Goal: Transaction & Acquisition: Subscribe to service/newsletter

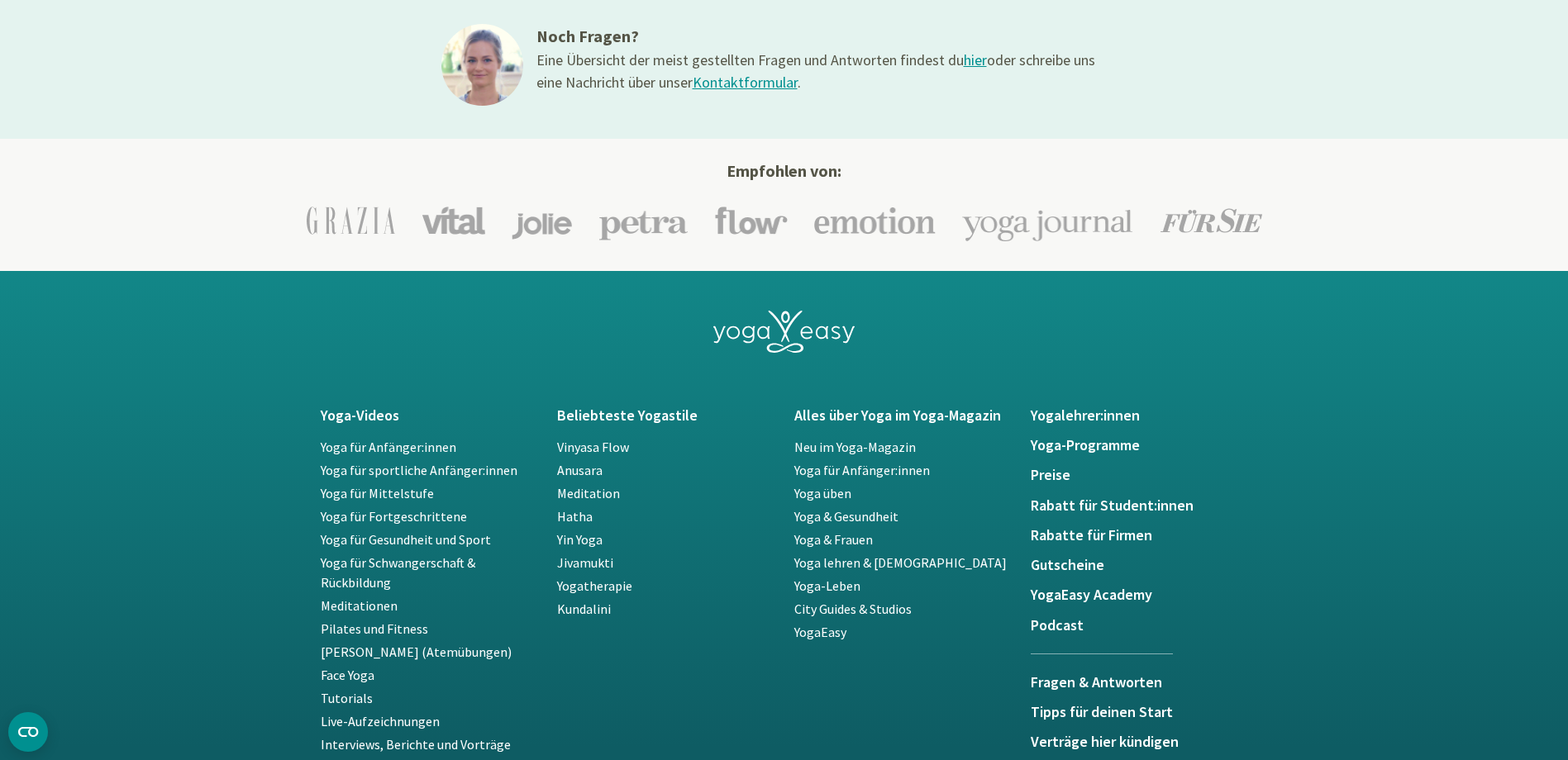
scroll to position [2893, 0]
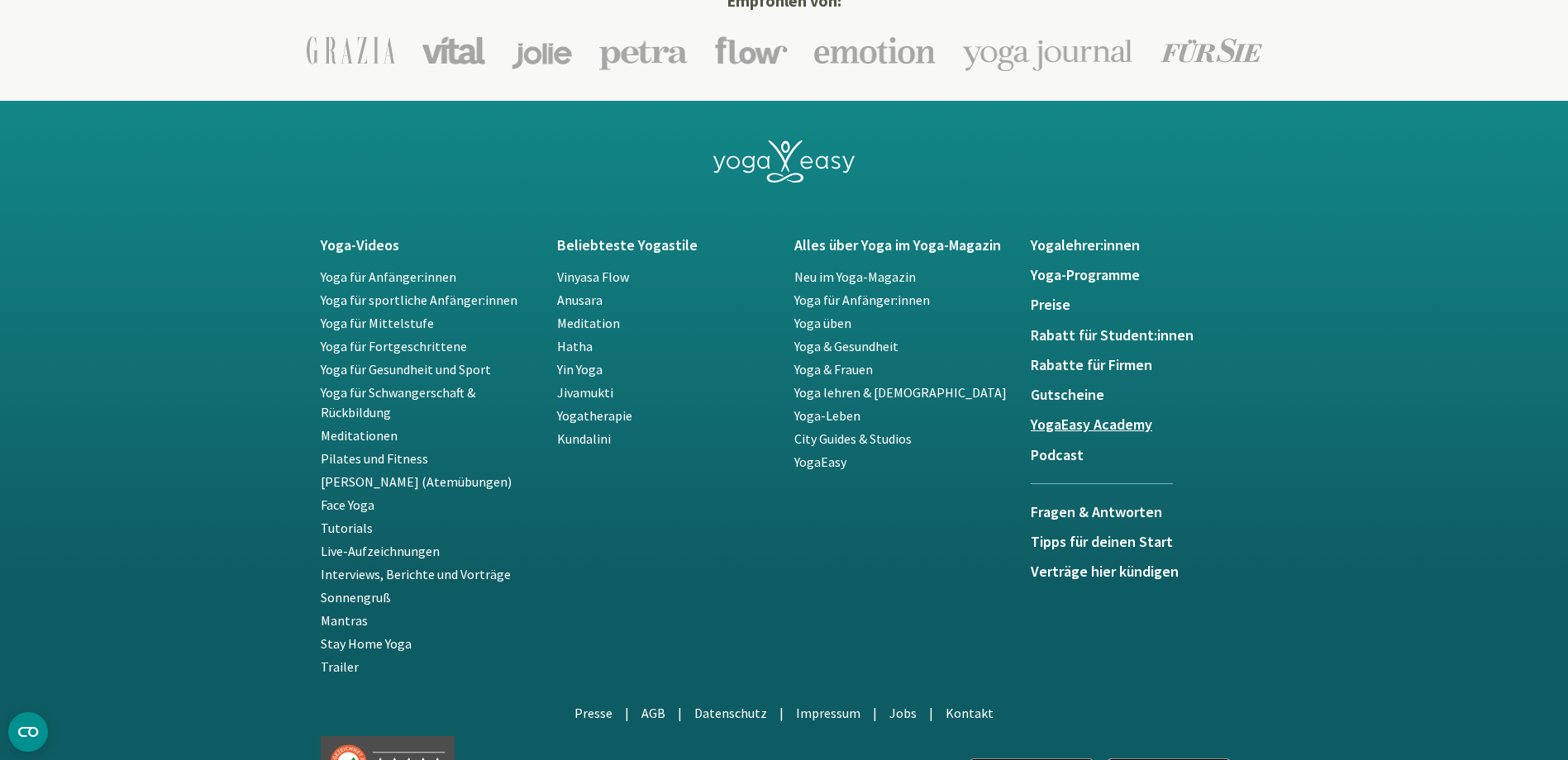
click at [1105, 429] on h5 "YogaEasy Academy" at bounding box center [1138, 425] width 217 height 16
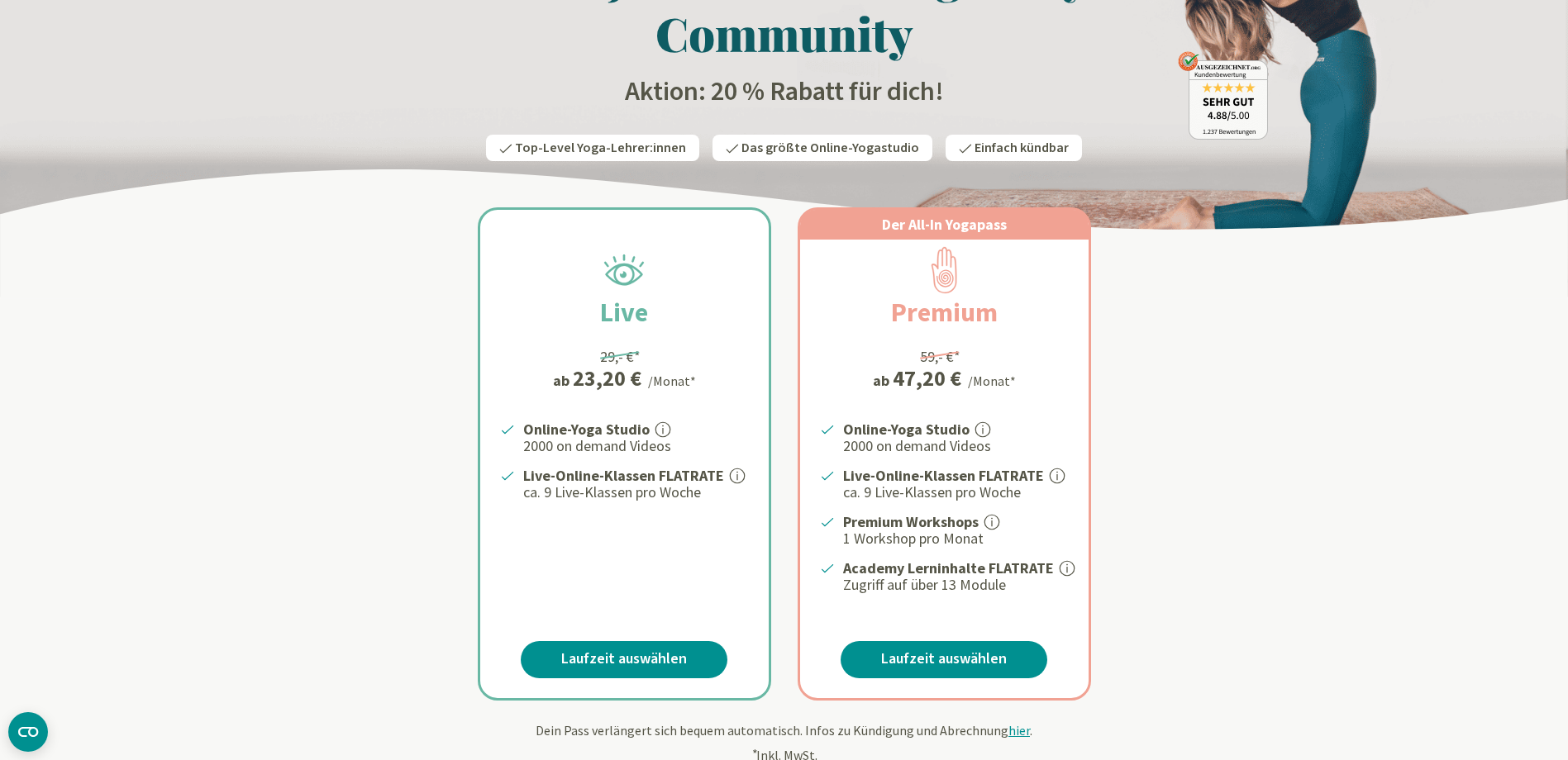
scroll to position [166, 0]
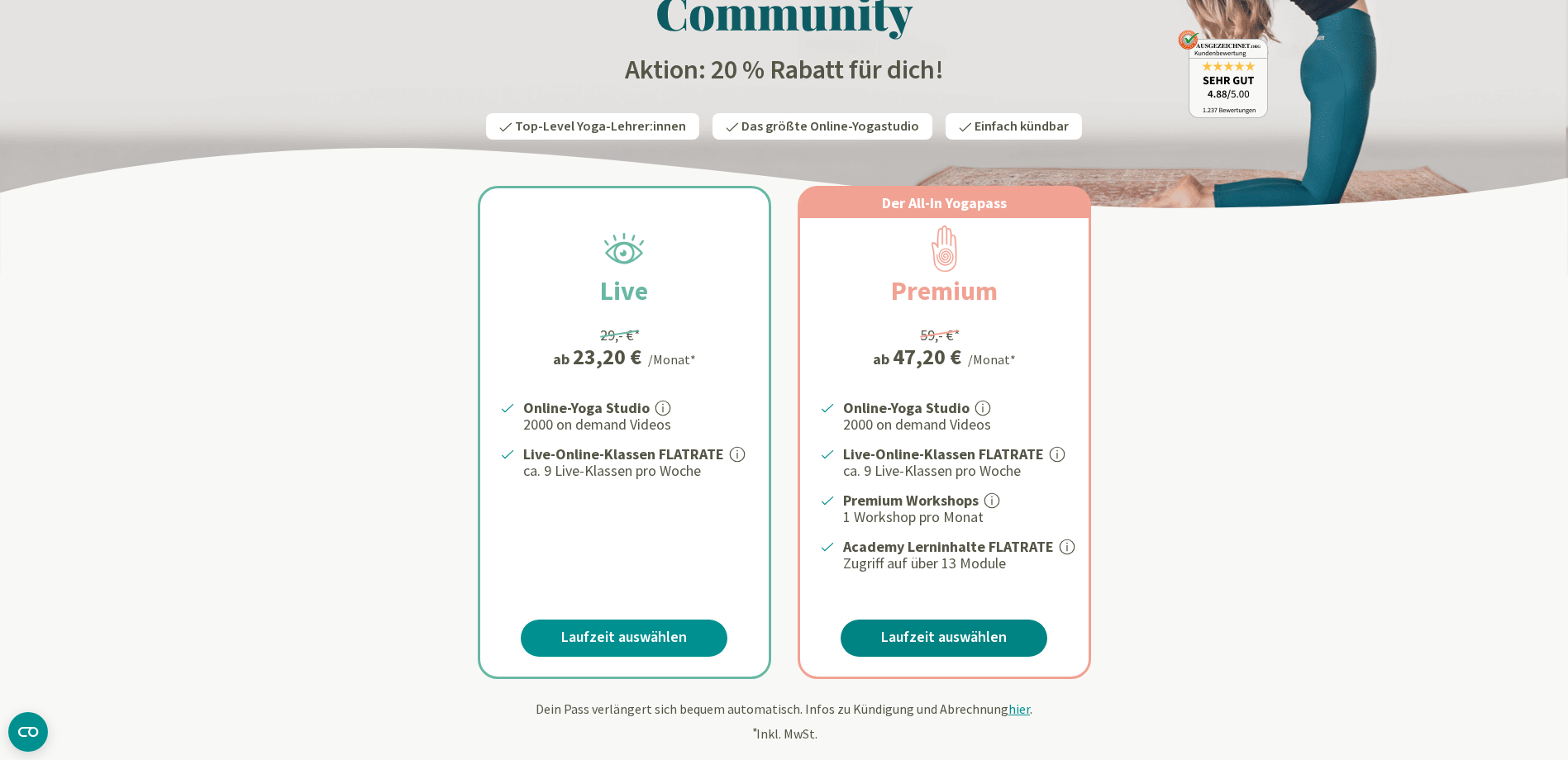
click at [911, 639] on link "Laufzeit auswählen" at bounding box center [944, 638] width 207 height 38
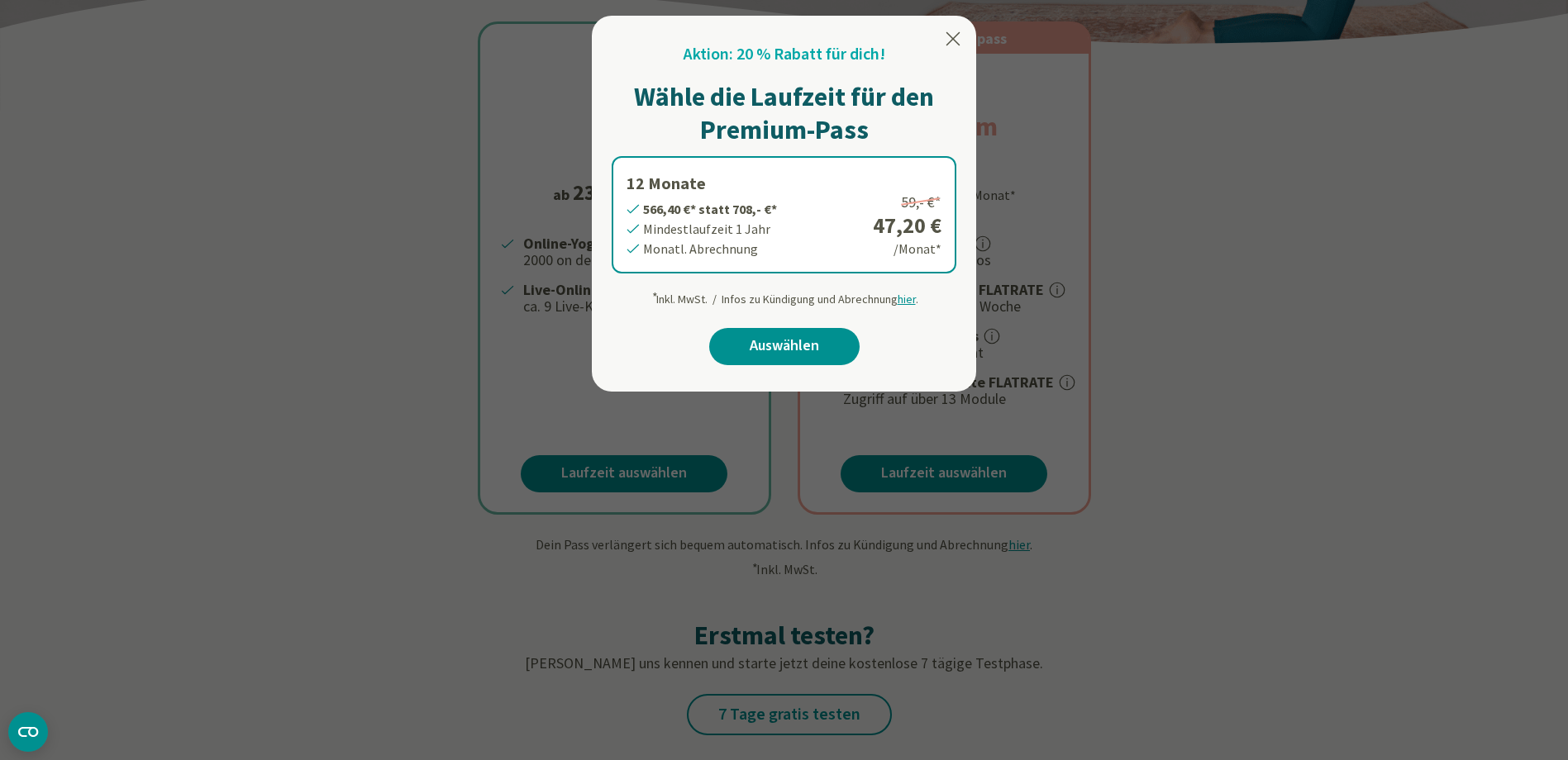
scroll to position [331, 0]
click at [782, 347] on link "Auswählen" at bounding box center [784, 345] width 150 height 38
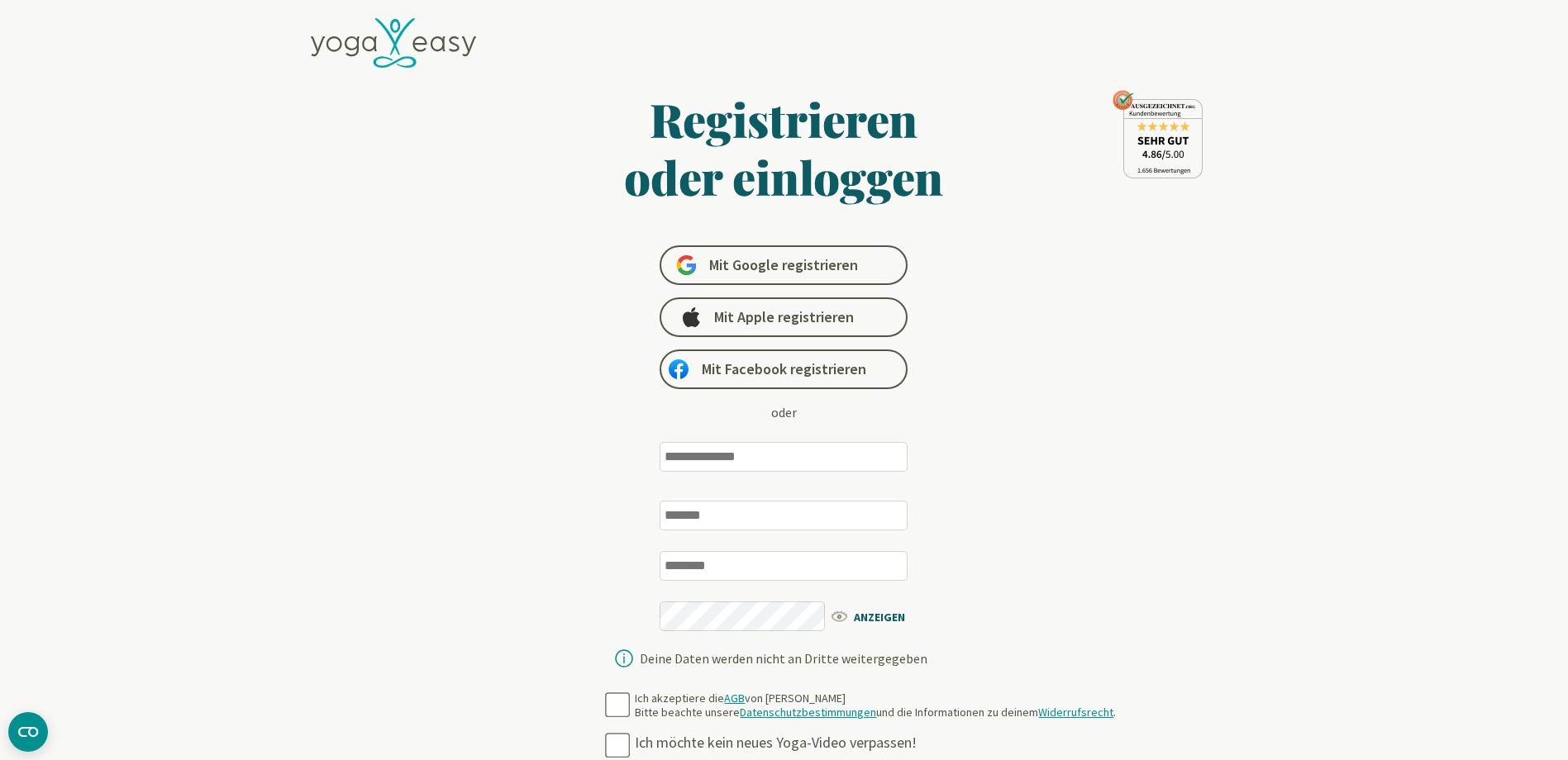
click at [768, 465] on input "email" at bounding box center [783, 457] width 248 height 29
type input "**********"
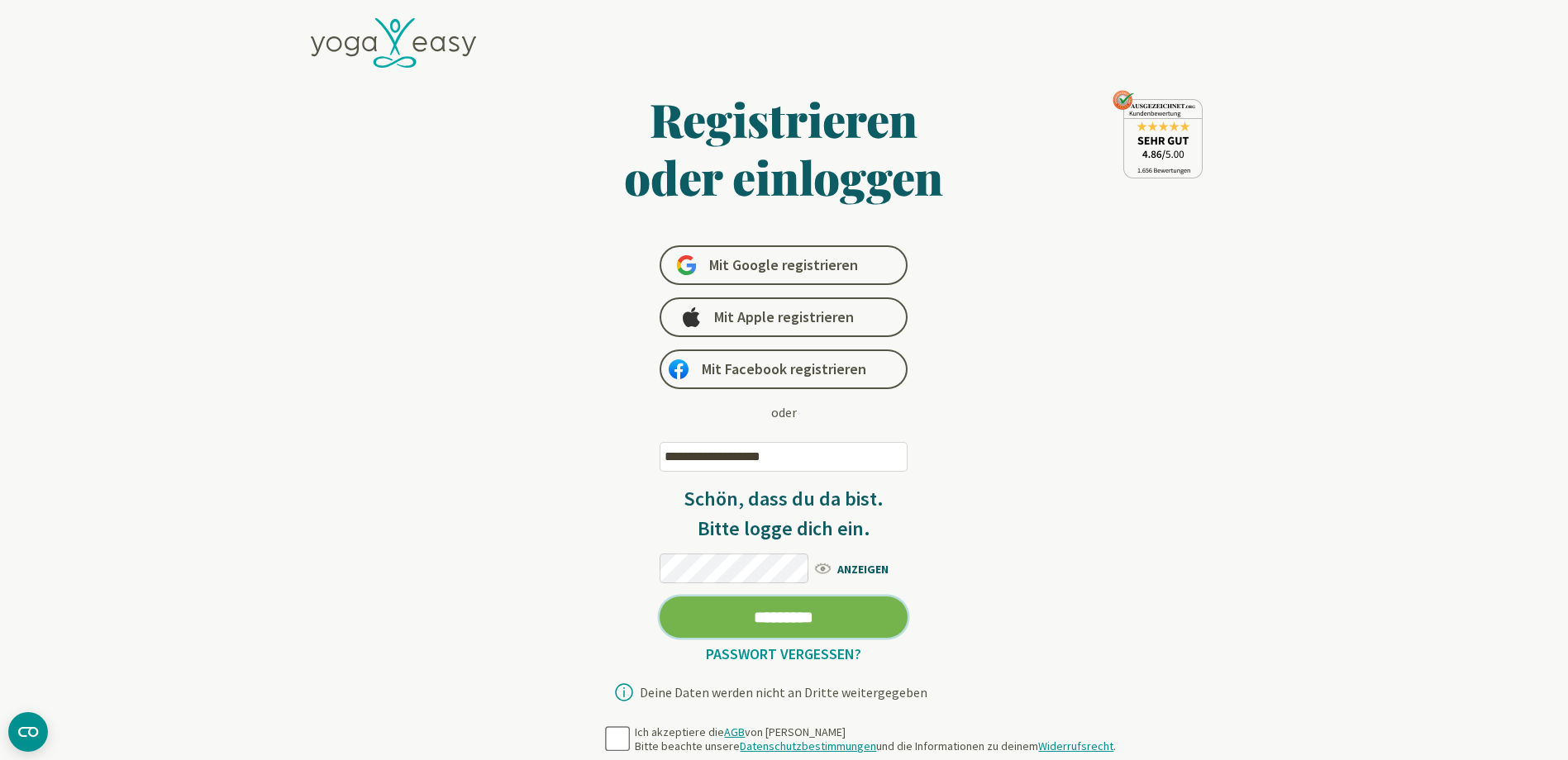
click at [659, 597] on input "*********" at bounding box center [783, 617] width 248 height 41
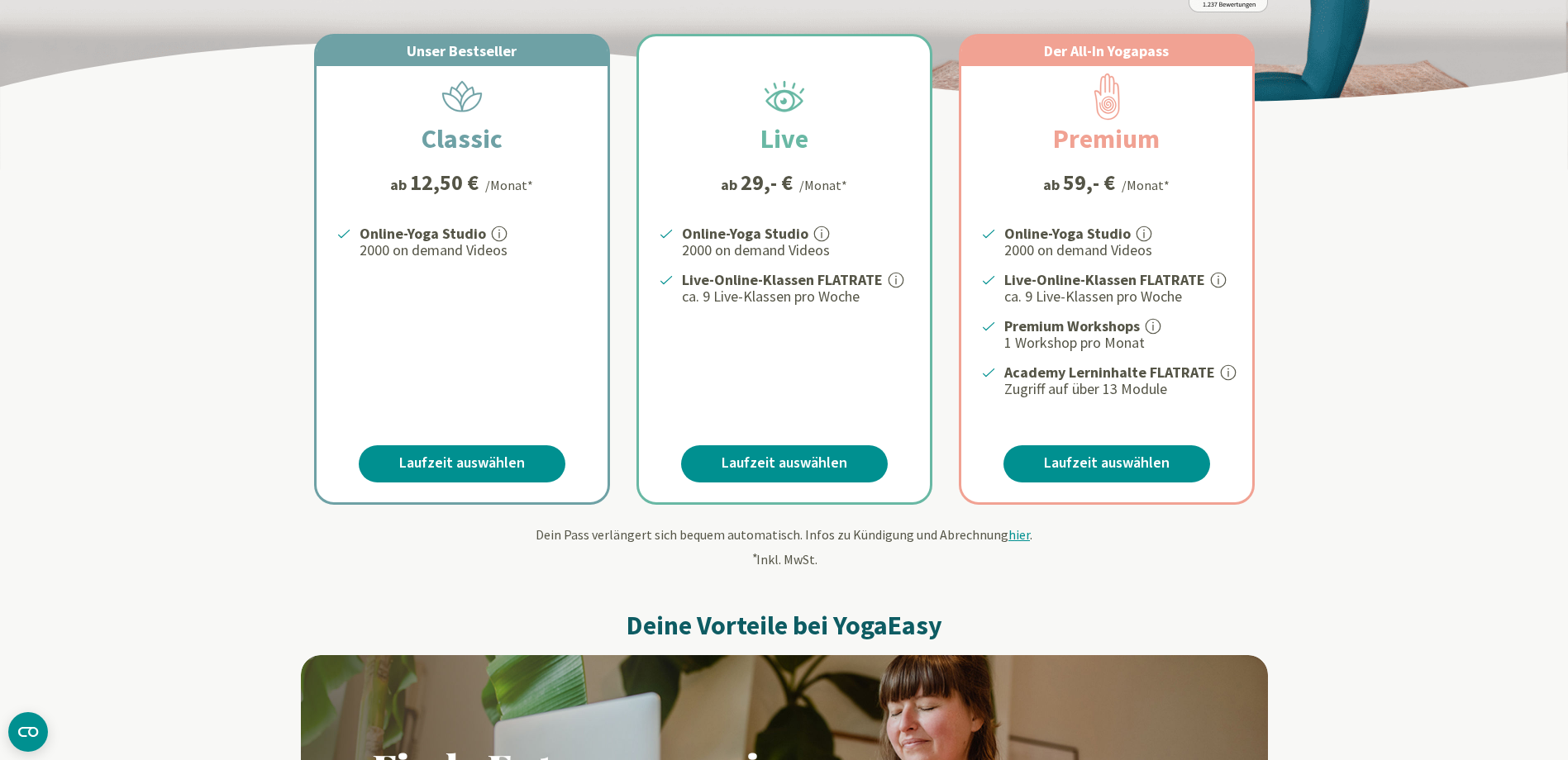
scroll to position [248, 0]
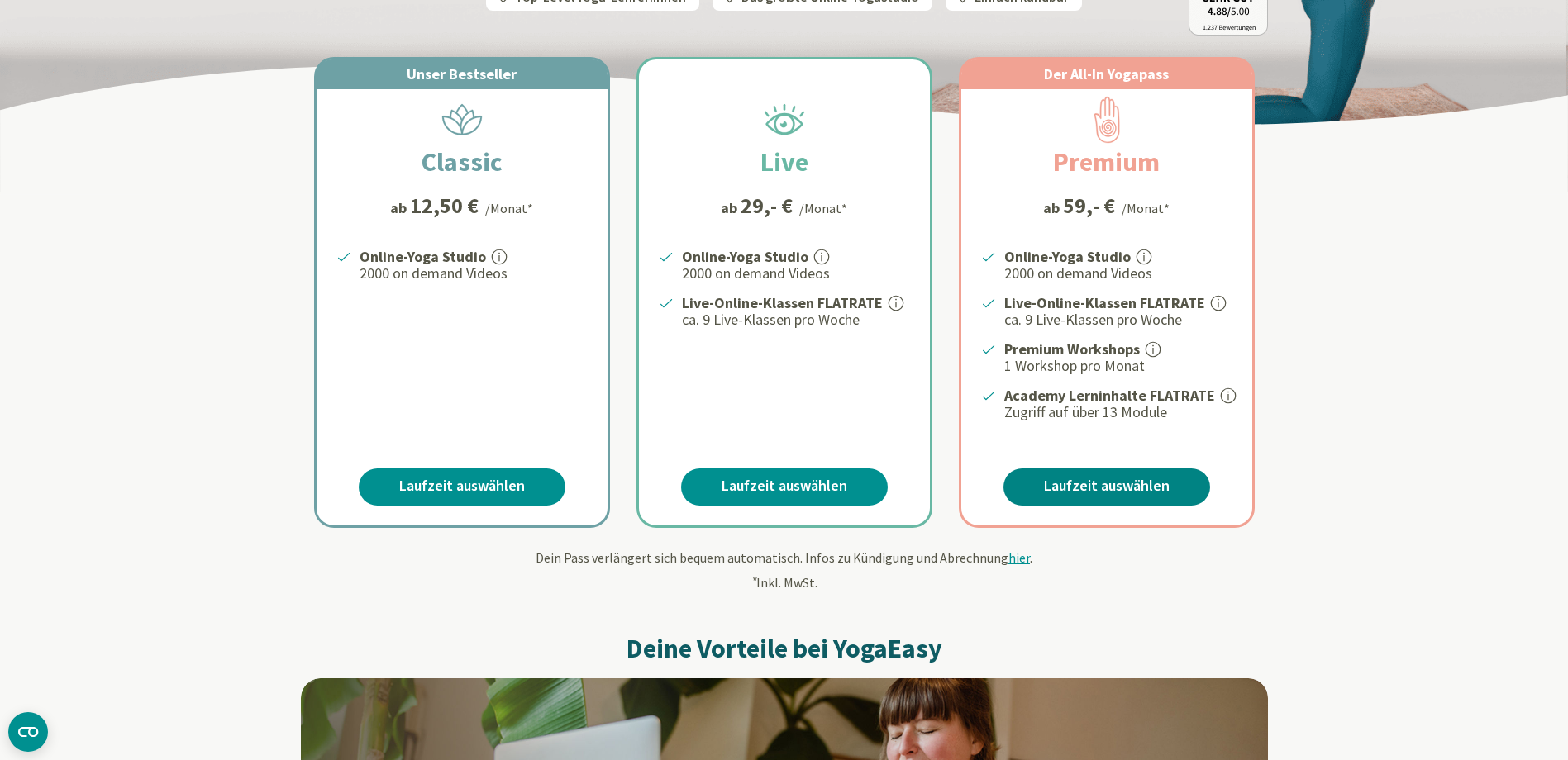
click at [1103, 493] on link "Laufzeit auswählen" at bounding box center [1107, 487] width 207 height 38
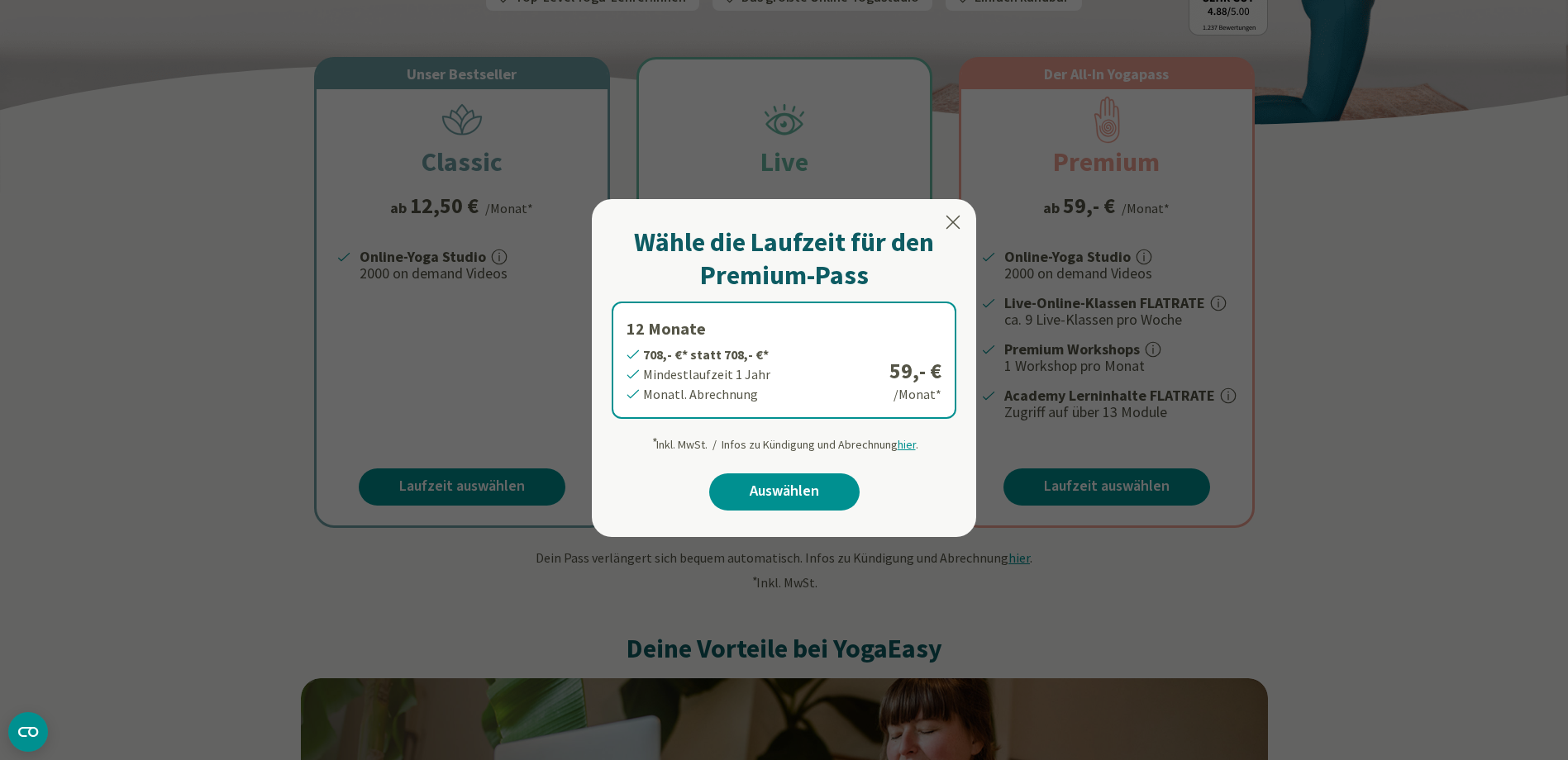
click at [948, 216] on icon at bounding box center [953, 223] width 14 height 14
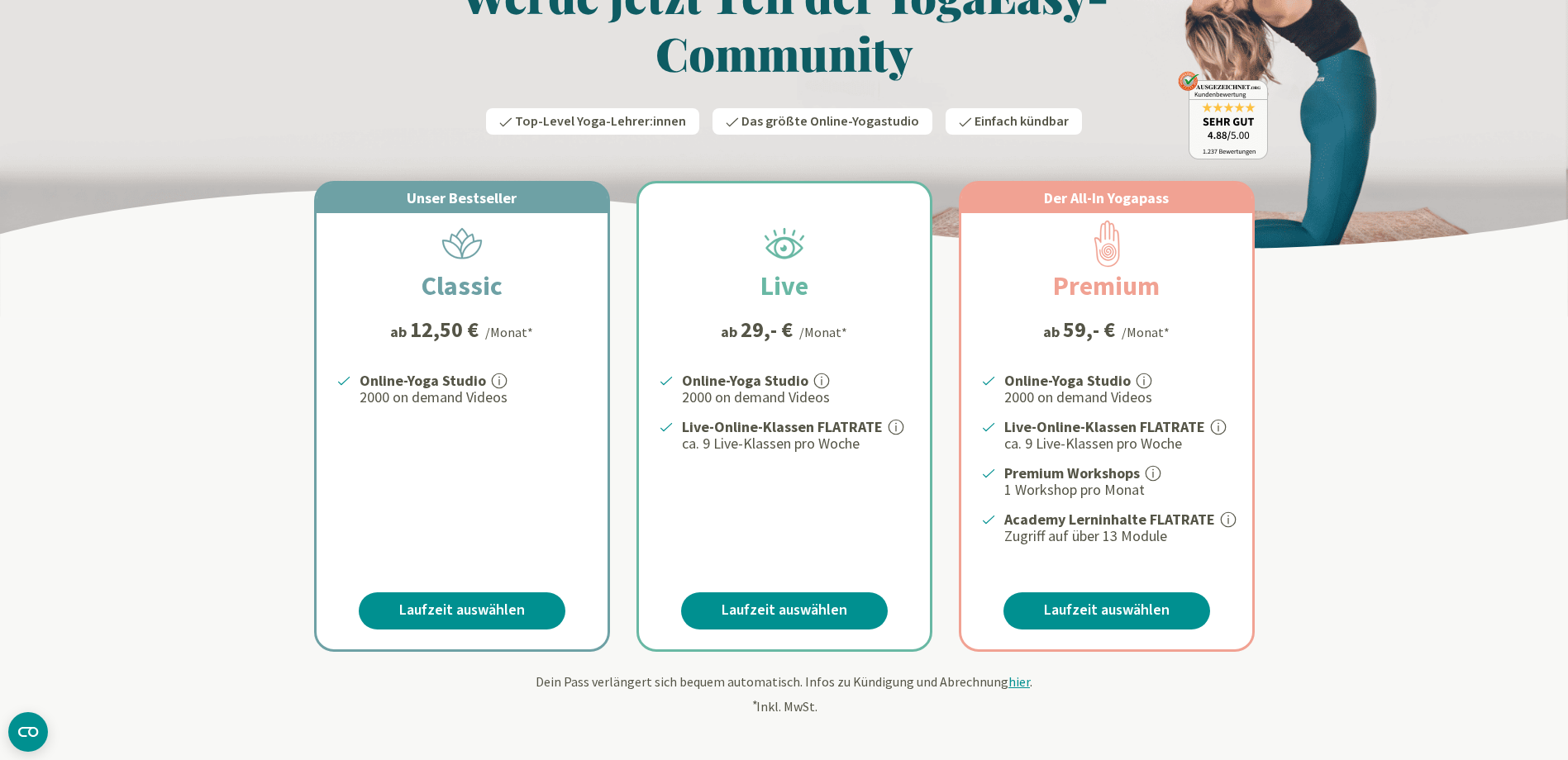
scroll to position [0, 0]
